Goal: Entertainment & Leisure: Consume media (video, audio)

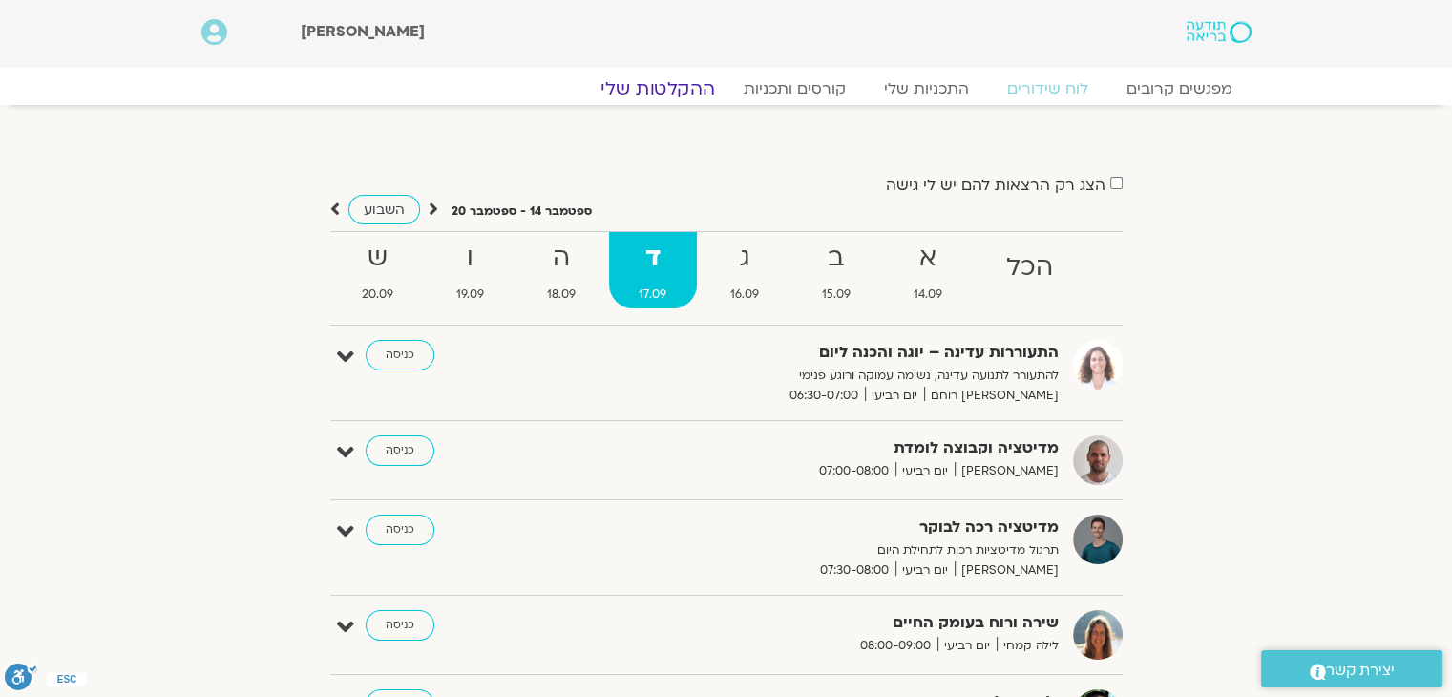
click at [651, 89] on link "ההקלטות שלי" at bounding box center [657, 88] width 160 height 23
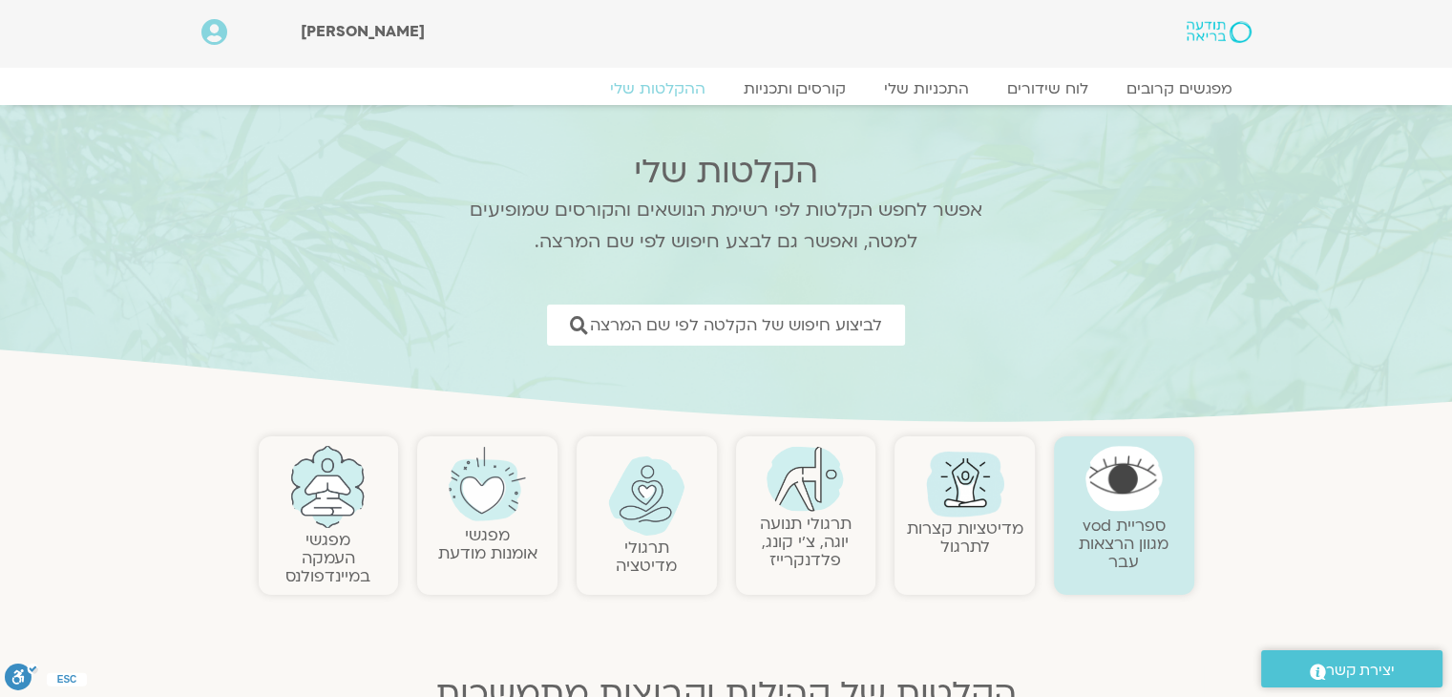
click at [794, 523] on link "תרגולי תנועה יוגה, צ׳י קונג, פלדנקרייז" at bounding box center [806, 542] width 92 height 58
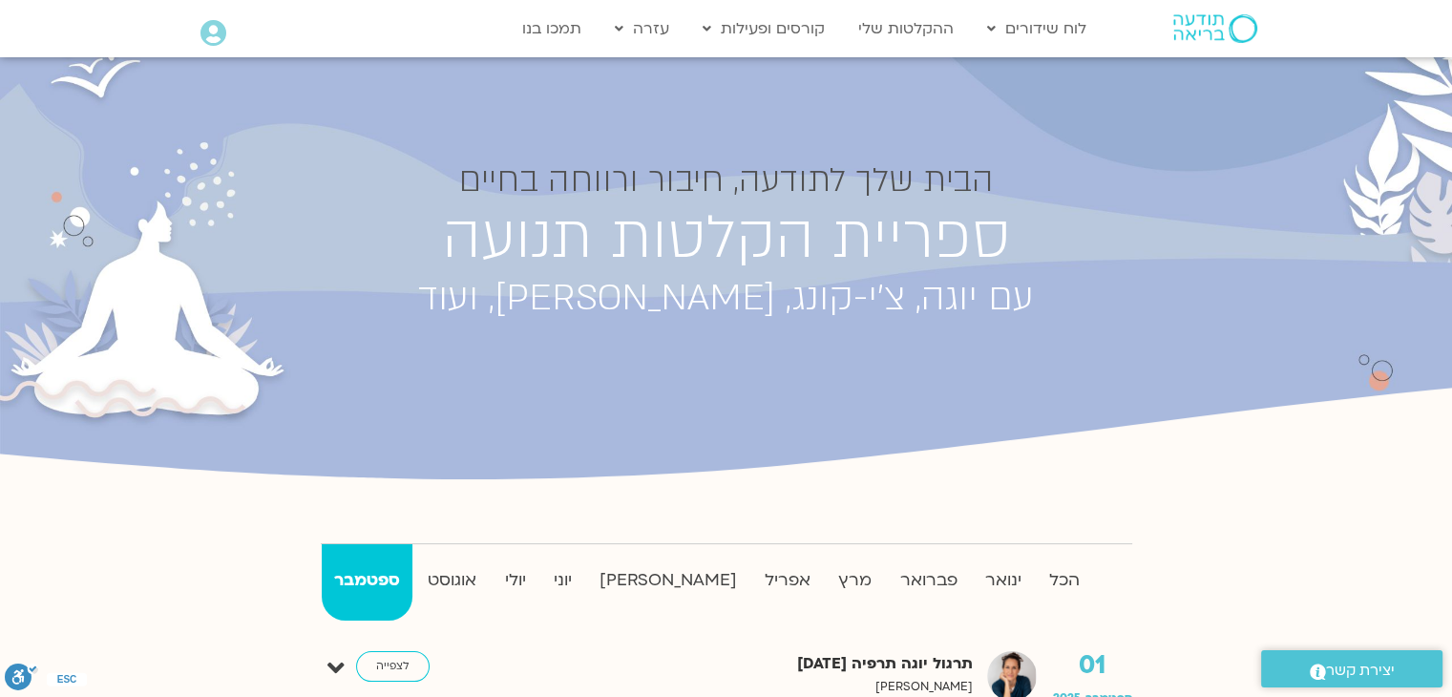
scroll to position [191, 0]
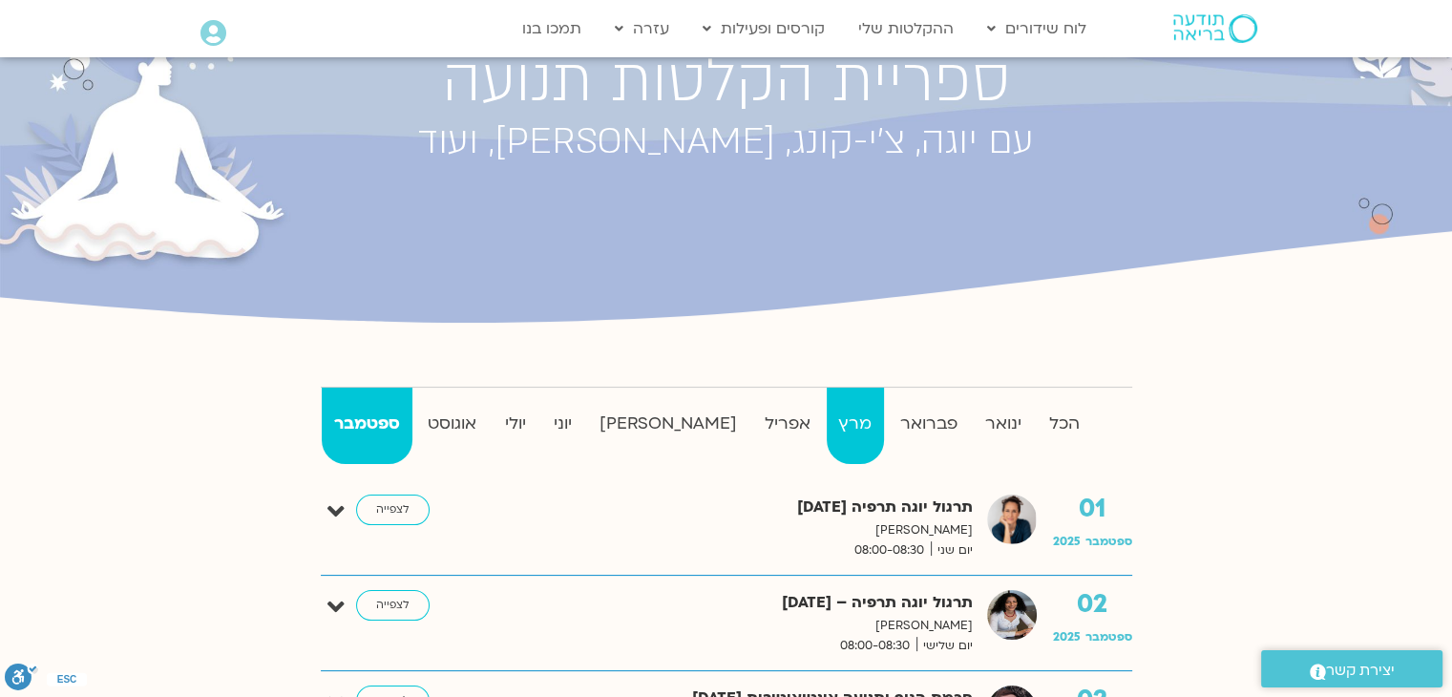
click at [827, 425] on strong "מרץ" at bounding box center [855, 423] width 57 height 29
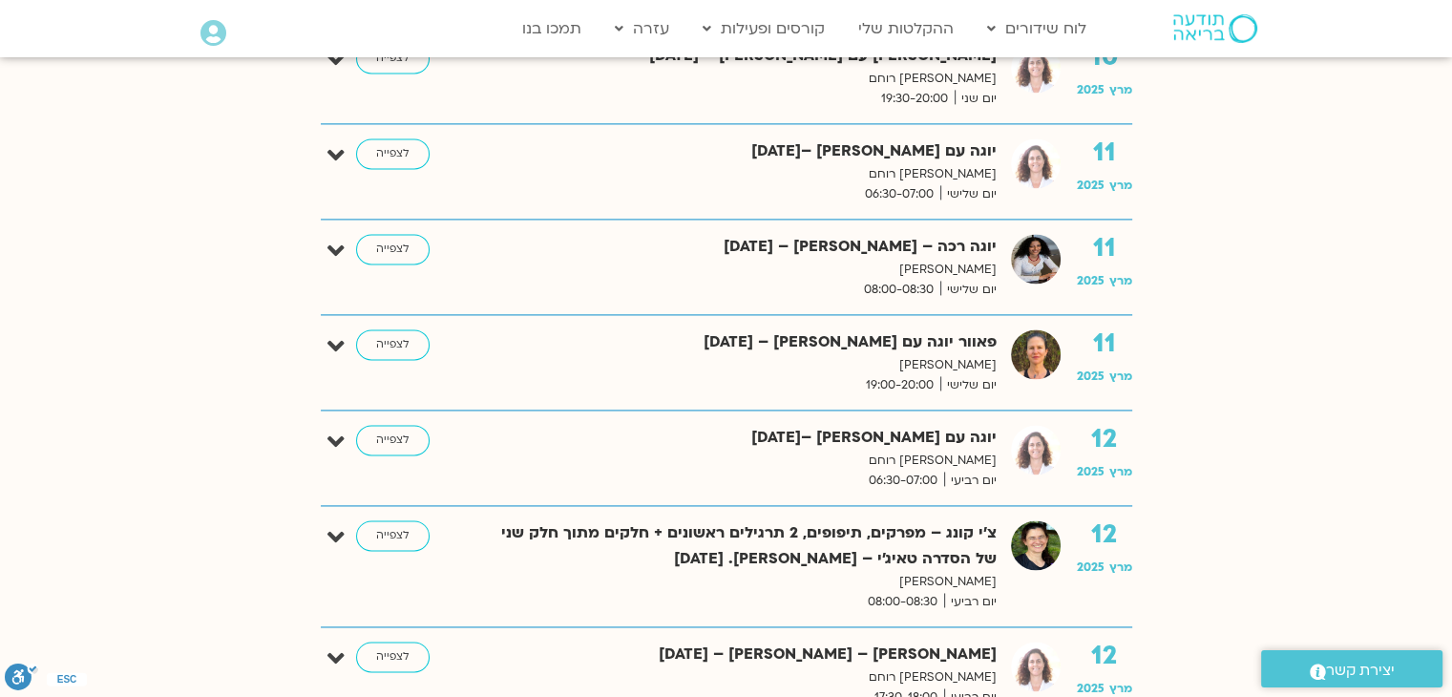
scroll to position [2768, 0]
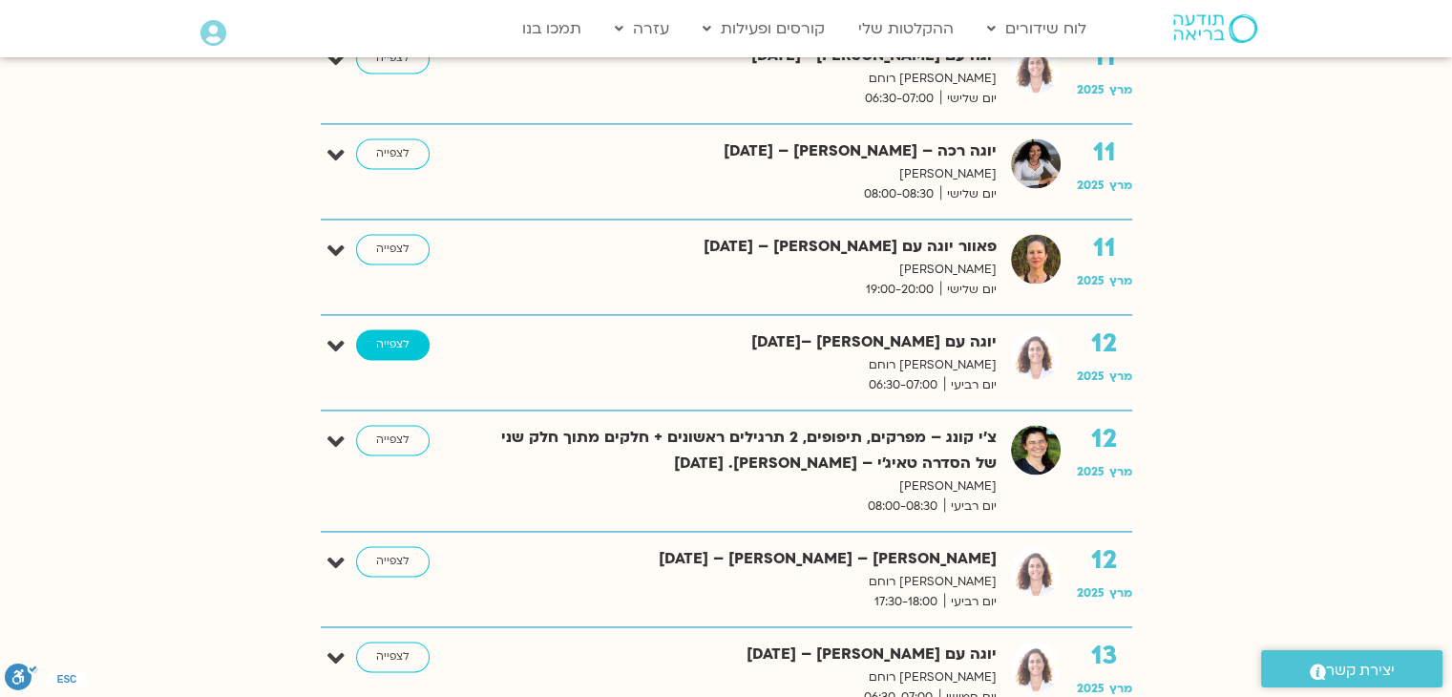
click at [397, 329] on link "לצפייה" at bounding box center [392, 344] width 73 height 31
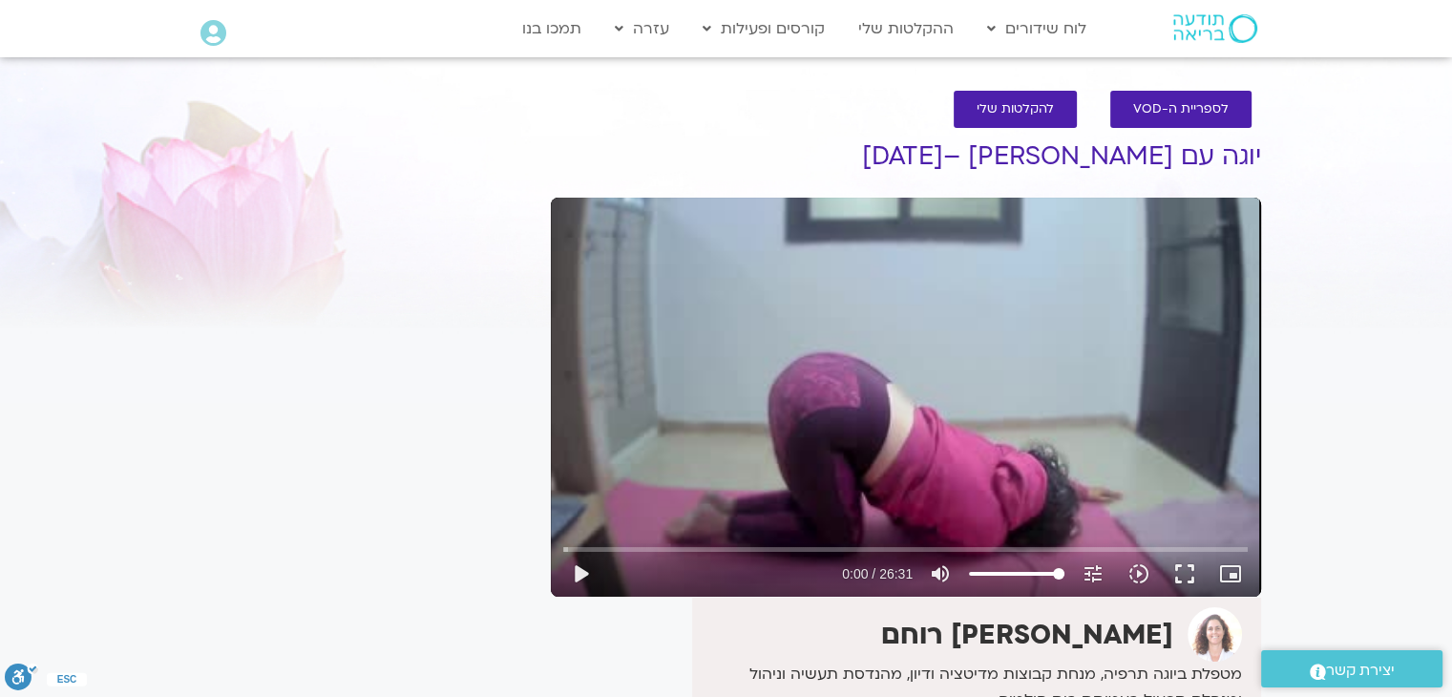
click at [705, 377] on div "Skip Ad play_arrow 0:00 / 26:31 volume_up Mute tune Resolution Auto 240p slow_m…" at bounding box center [906, 397] width 710 height 399
click at [641, 490] on div "Skip Ad 0:45 pause 0:02 / 26:31 volume_up Mute tune Resolution Auto 240p slow_m…" at bounding box center [906, 397] width 710 height 399
click at [1184, 574] on button "fullscreen" at bounding box center [1185, 574] width 46 height 46
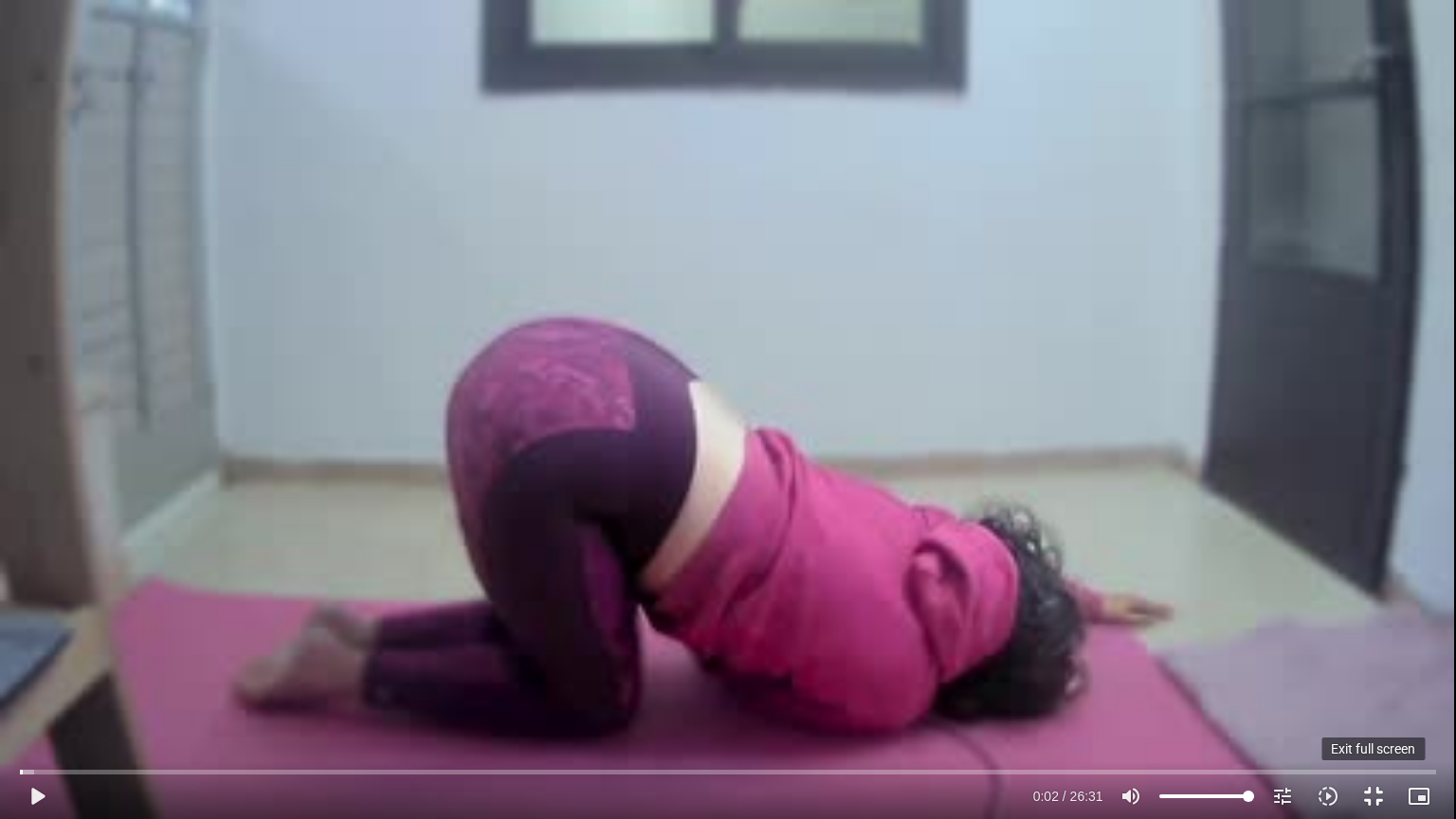
click at [1372, 691] on button "fullscreen_exit" at bounding box center [1374, 796] width 46 height 46
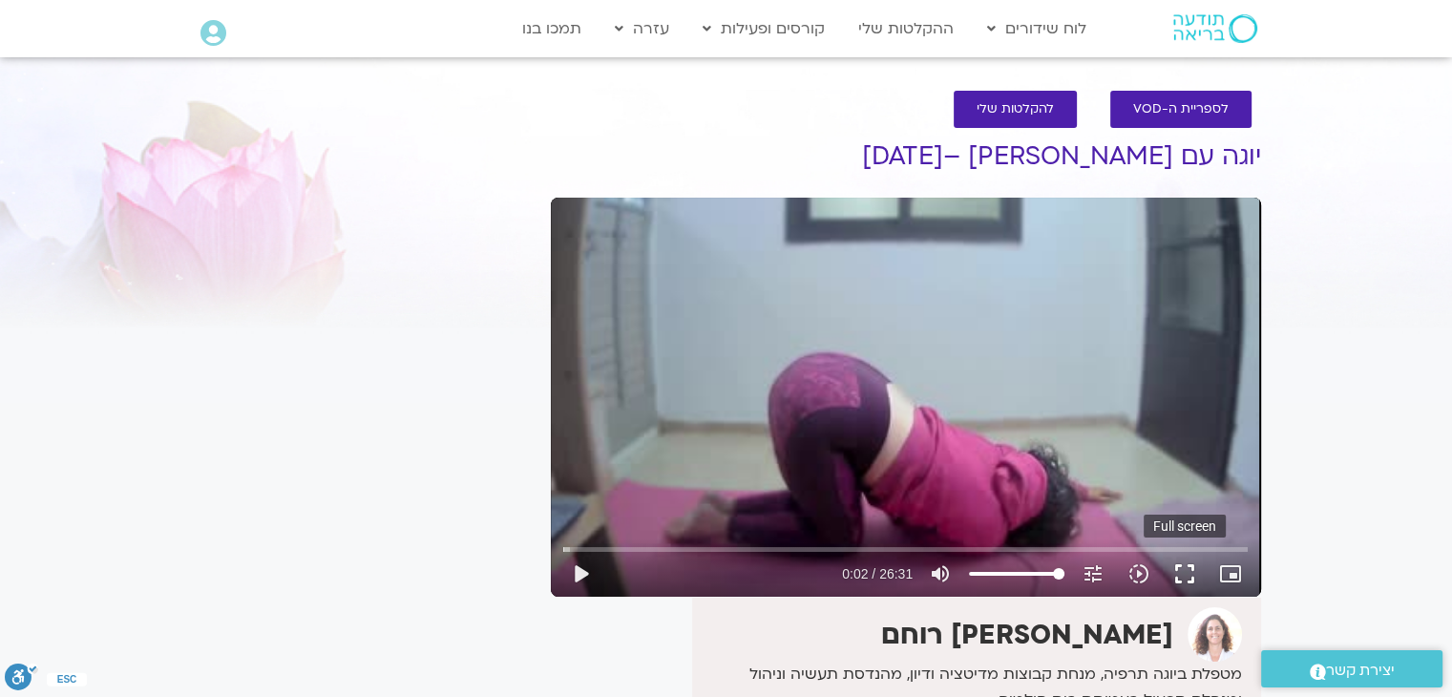
click at [1184, 575] on button "fullscreen" at bounding box center [1185, 574] width 46 height 46
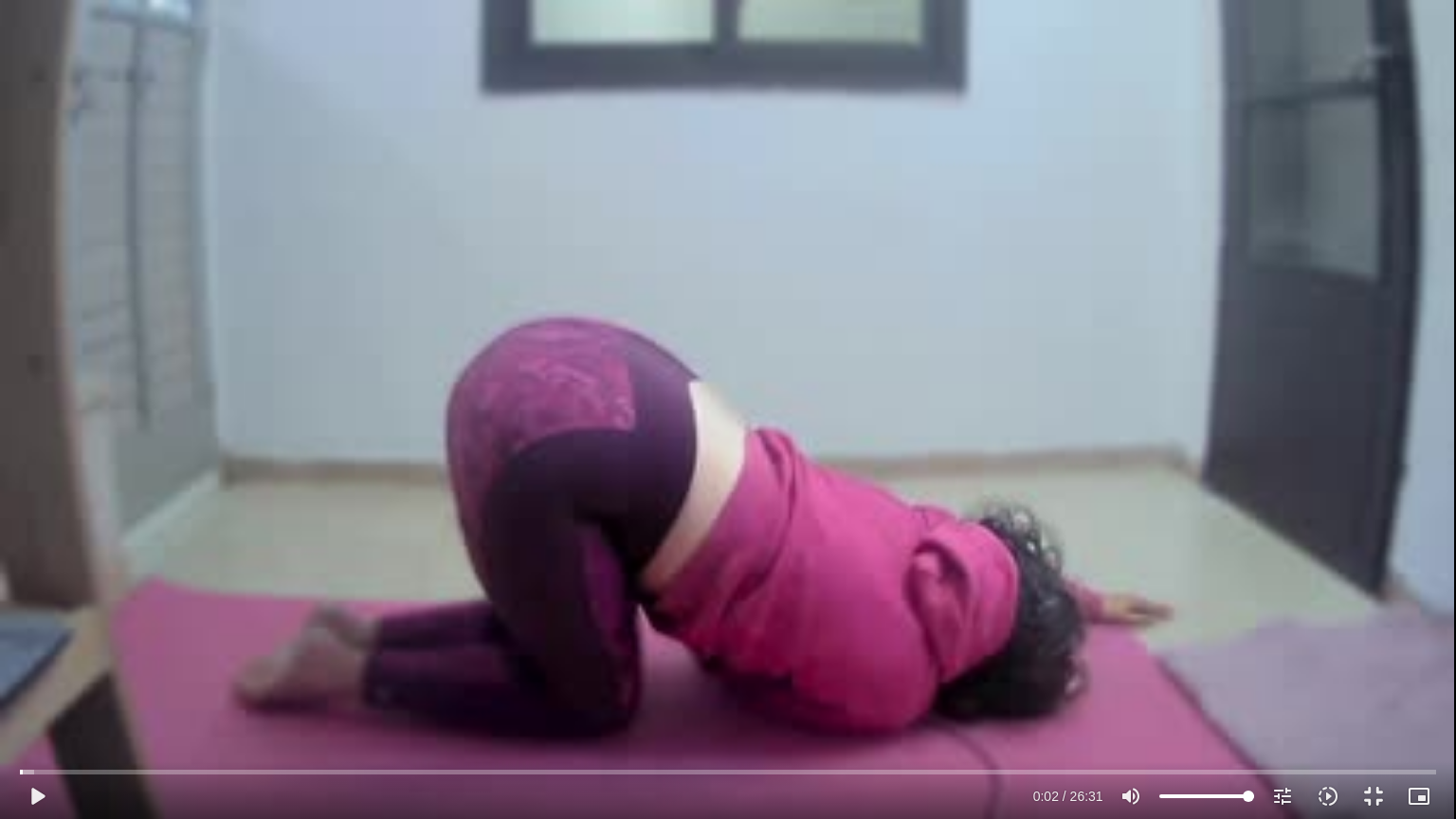
click at [323, 197] on div "Skip Ad 25:12 play_arrow 0:02 / 26:31 volume_up Mute tune Resolution Auto 240p …" at bounding box center [728, 409] width 1456 height 819
drag, startPoint x: 29, startPoint y: 765, endPoint x: 21, endPoint y: 773, distance: 11.3
click at [21, 691] on input "Seek" at bounding box center [727, 770] width 1415 height 11
click at [145, 691] on div "Skip Ad 0:04 pause 0:00 / 26:31 volume_up Mute tune Resolution Auto 240p slow_m…" at bounding box center [728, 409] width 1456 height 819
click at [39, 691] on button "play_arrow" at bounding box center [37, 796] width 46 height 46
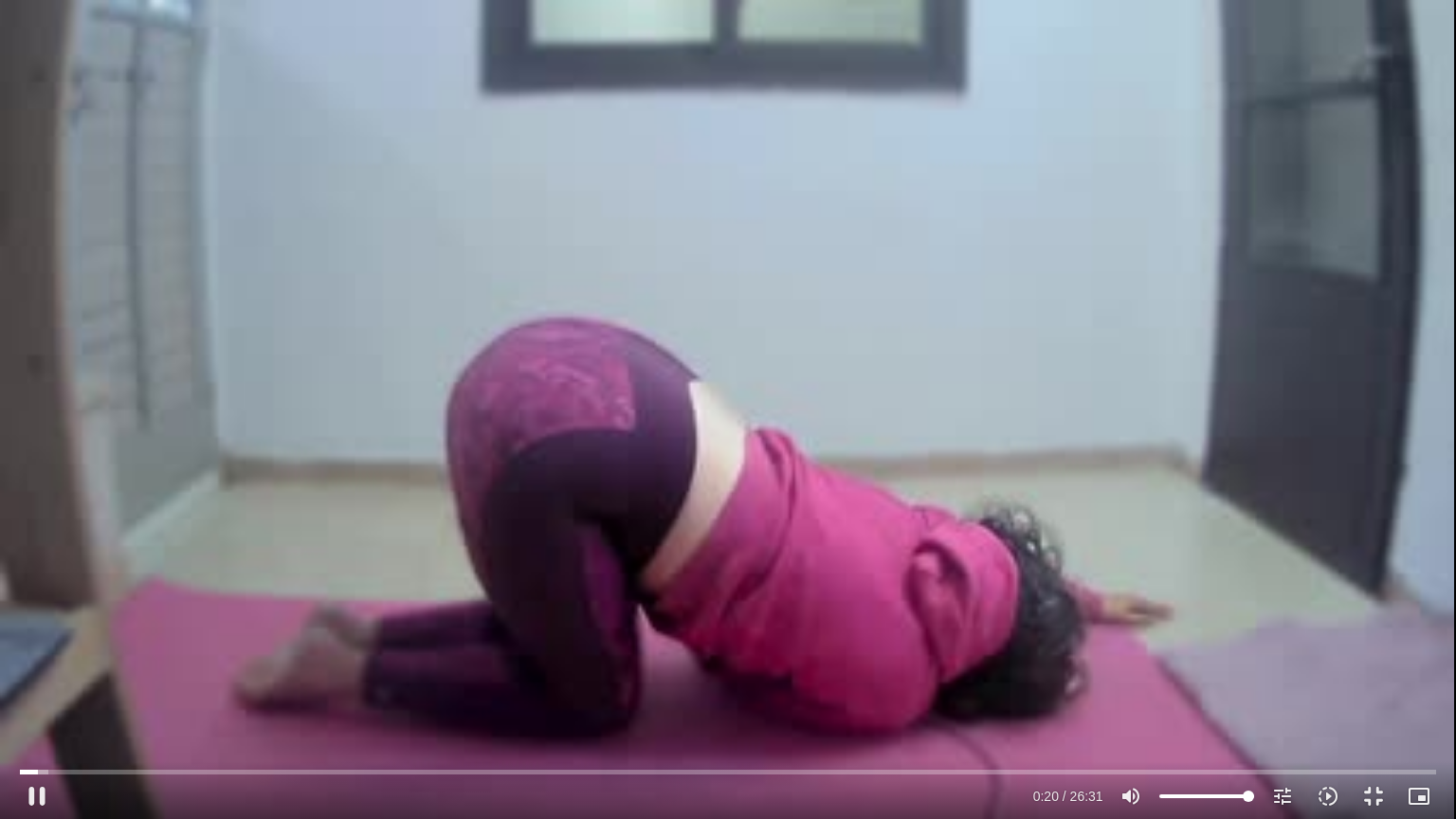
click at [538, 65] on div "Skip Ad 0:18 pause 0:20 / 26:31 volume_up Mute tune Resolution Auto 240p slow_m…" at bounding box center [728, 409] width 1456 height 819
click at [538, 65] on div "Skip Ad 0:18 play_arrow 0:20 / 26:31 volume_up Mute tune Resolution Auto 240p s…" at bounding box center [728, 409] width 1456 height 819
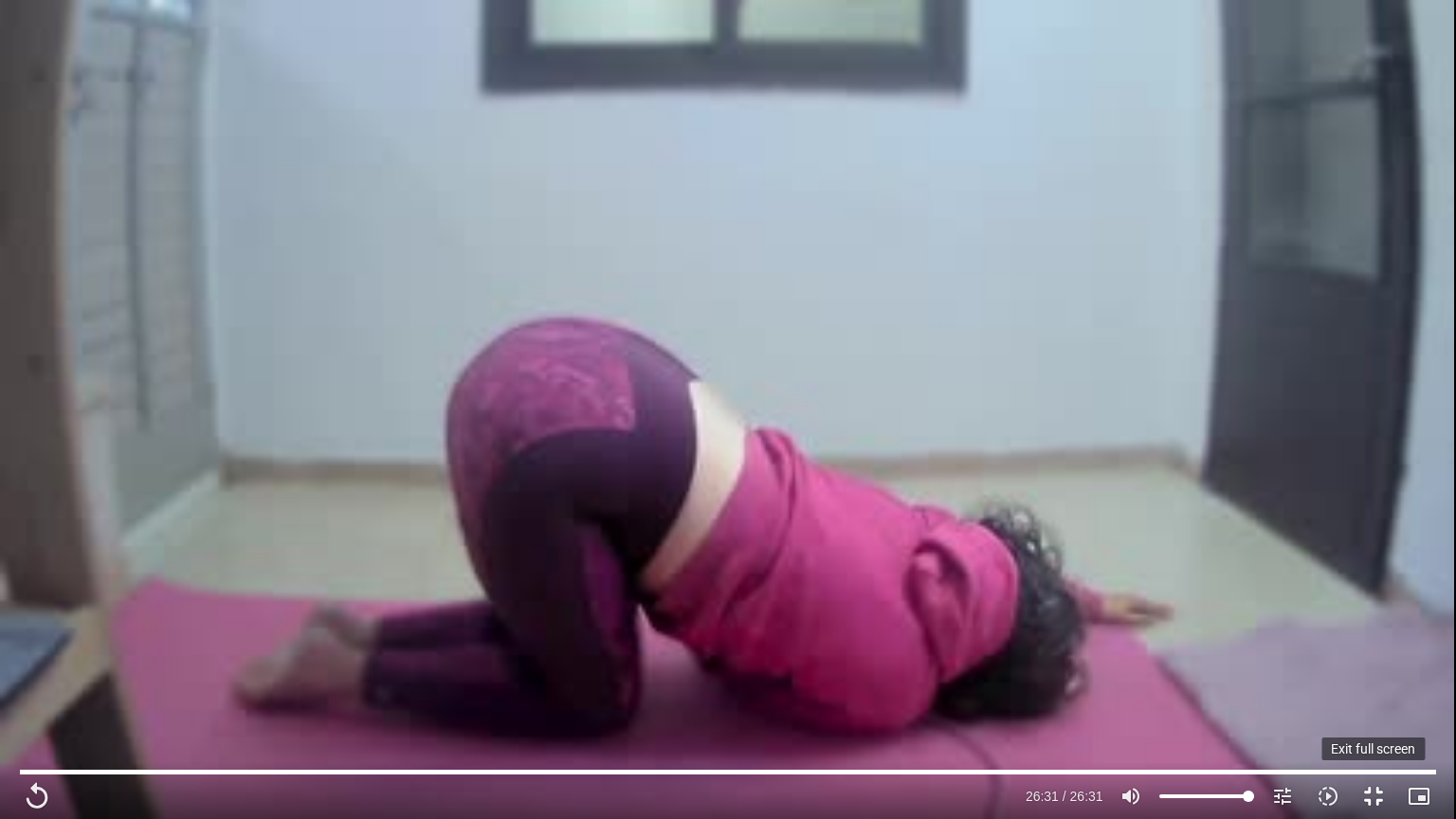
click at [1362, 691] on button "fullscreen_exit" at bounding box center [1374, 796] width 46 height 46
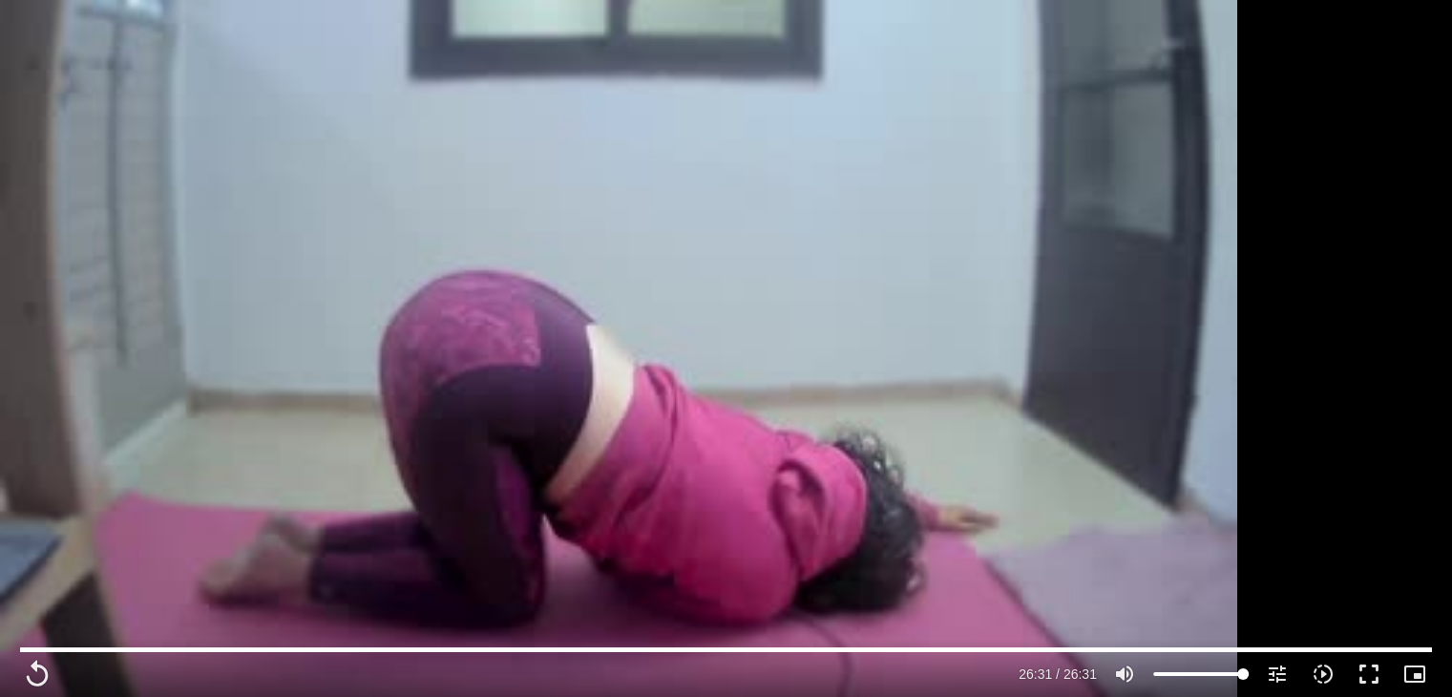
type input "1591.16"
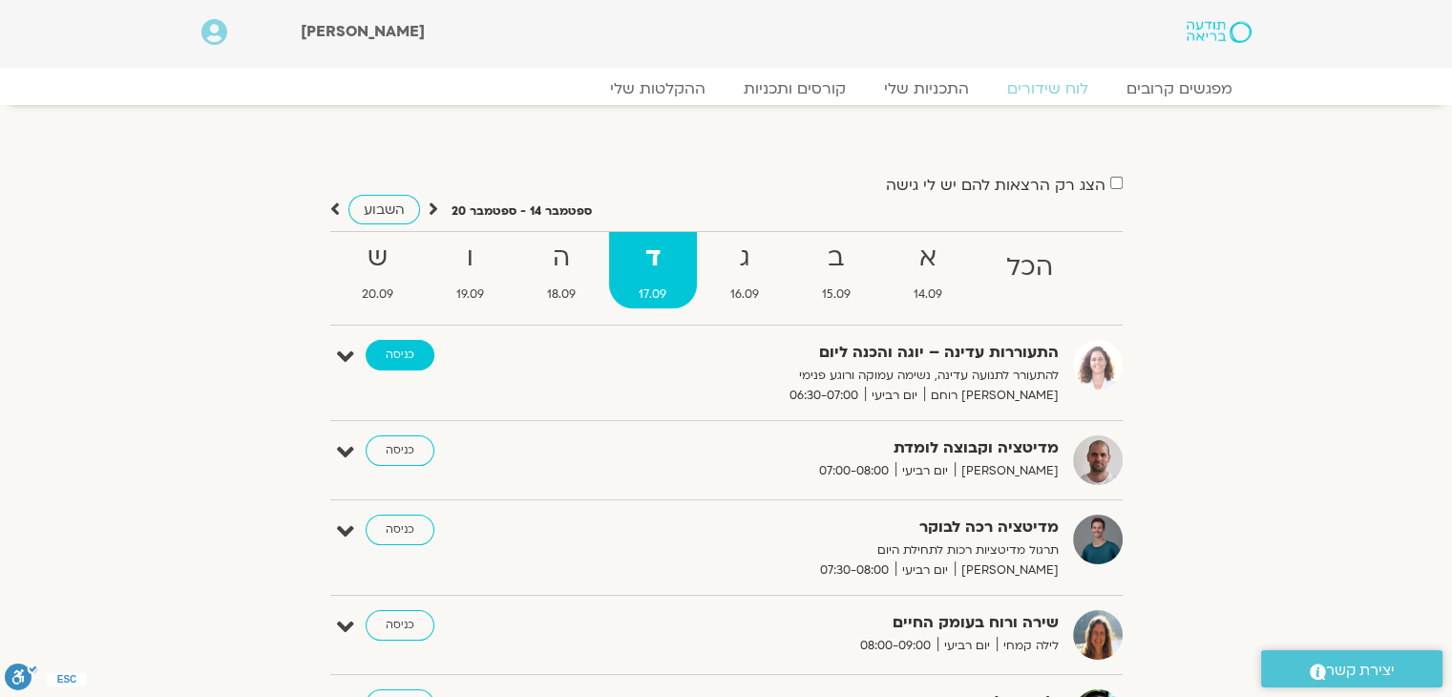
click at [90, 26] on section "[PERSON_NAME] Main Menu אזור אישי הזמנות התנתקות פרטי המורה הוספת אירוע" at bounding box center [726, 34] width 1452 height 68
click at [402, 350] on link "כניסה" at bounding box center [400, 355] width 69 height 31
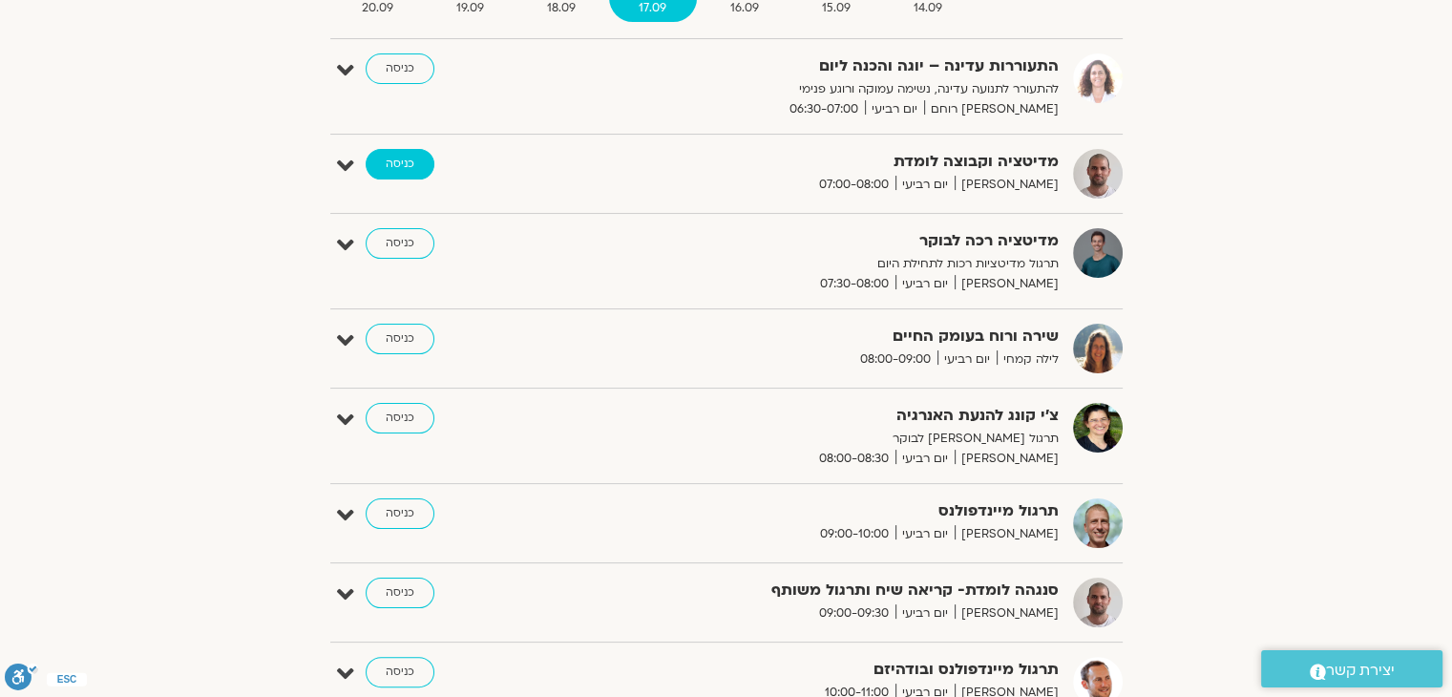
click at [400, 161] on link "כניסה" at bounding box center [400, 164] width 69 height 31
